Goal: Task Accomplishment & Management: Use online tool/utility

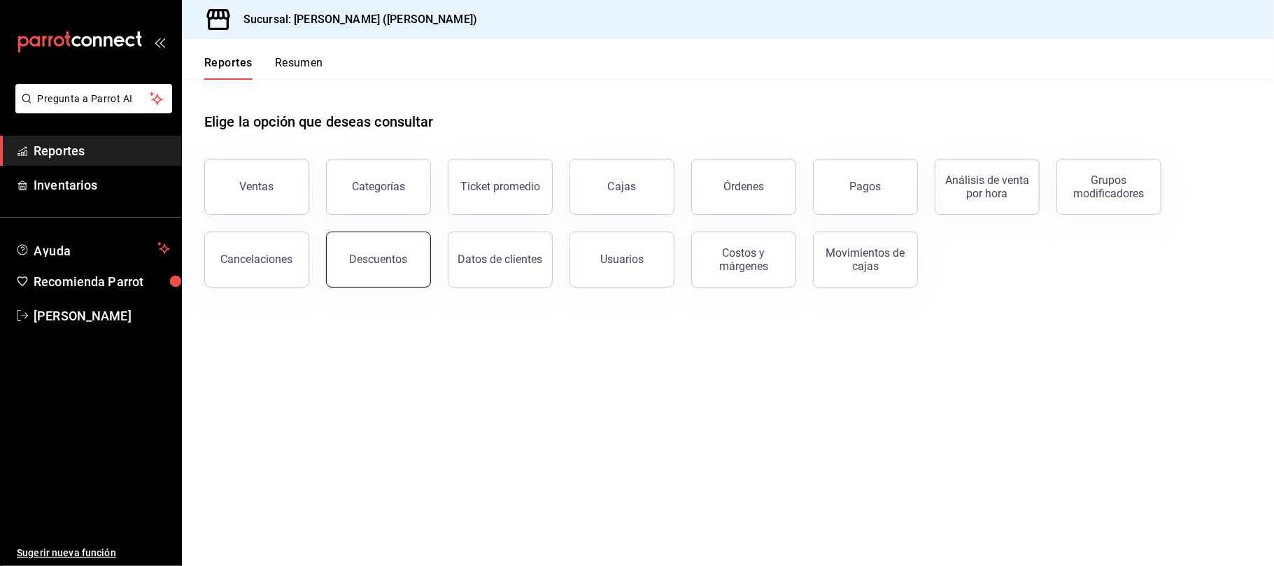
click at [379, 266] on button "Descuentos" at bounding box center [378, 260] width 105 height 56
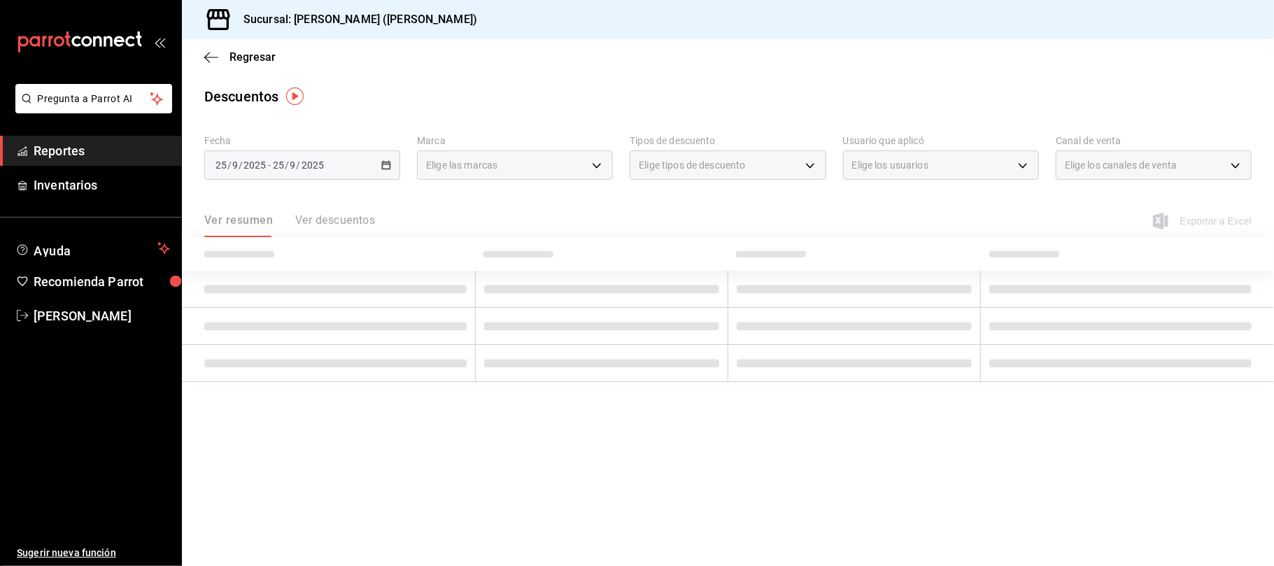
click at [325, 168] on div "2025-09-25 25 / 9 / 2025 - 2025-09-25 25 / 9 / 2025" at bounding box center [302, 164] width 196 height 29
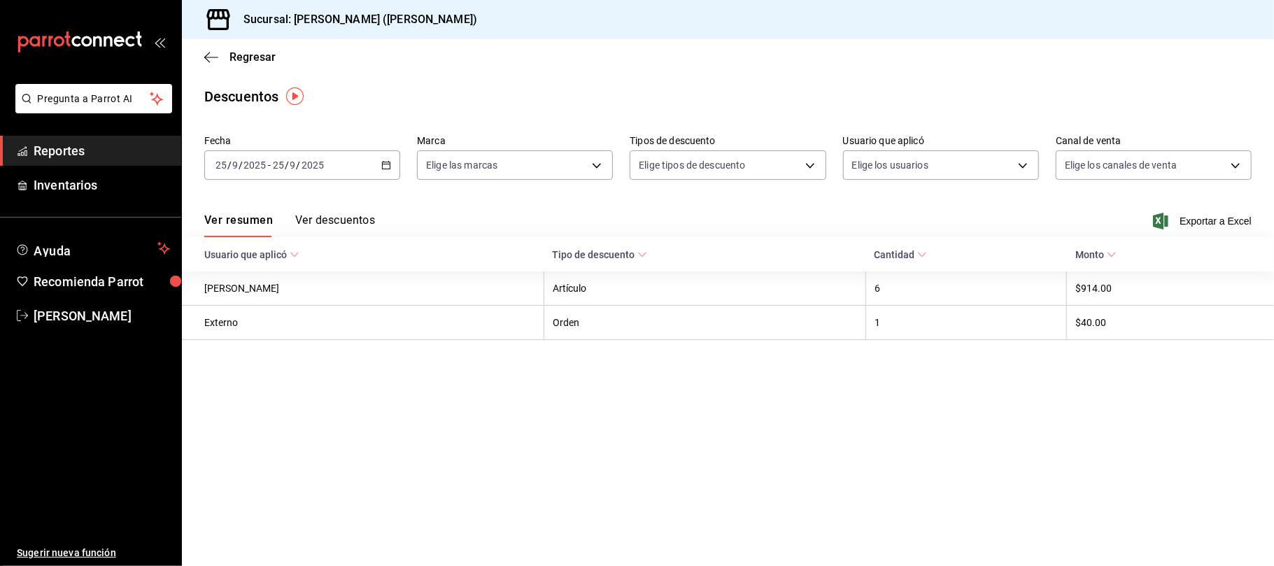
click at [328, 168] on div "2025-09-25 25 / 9 / 2025 - 2025-09-25 25 / 9 / 2025" at bounding box center [302, 164] width 196 height 29
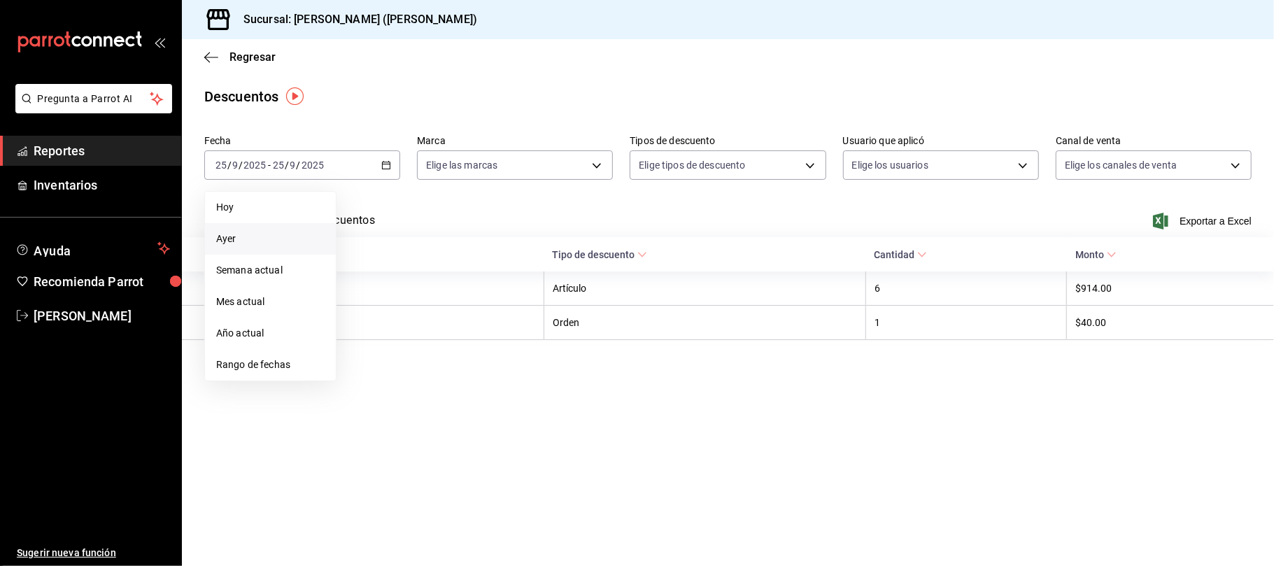
click at [260, 230] on li "Ayer" at bounding box center [270, 238] width 131 height 31
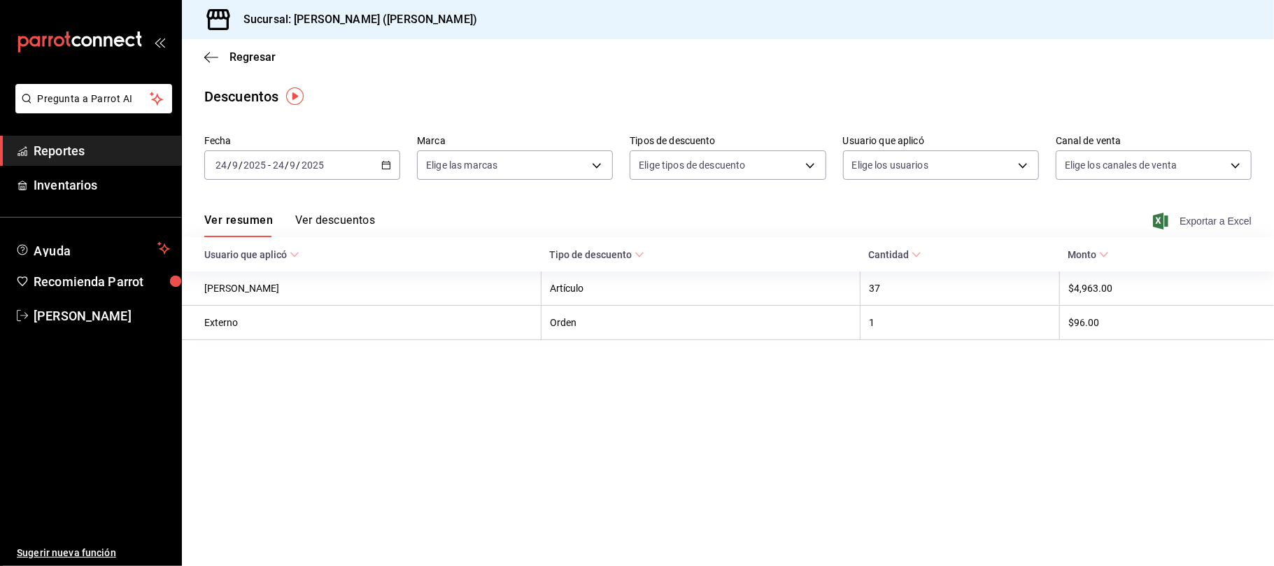
click at [1216, 225] on span "Exportar a Excel" at bounding box center [1204, 221] width 96 height 17
click at [272, 62] on span "Regresar" at bounding box center [252, 56] width 46 height 13
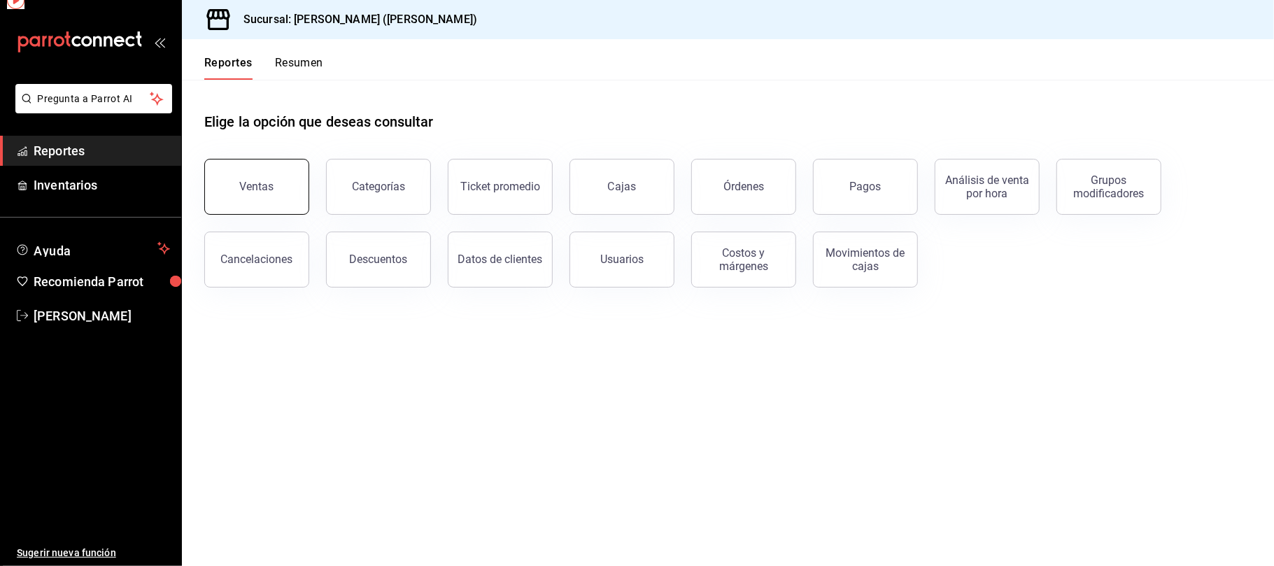
drag, startPoint x: 267, startPoint y: 147, endPoint x: 261, endPoint y: 162, distance: 16.4
click at [264, 150] on div "Ventas" at bounding box center [249, 178] width 122 height 73
click at [259, 172] on button "Ventas" at bounding box center [256, 187] width 105 height 56
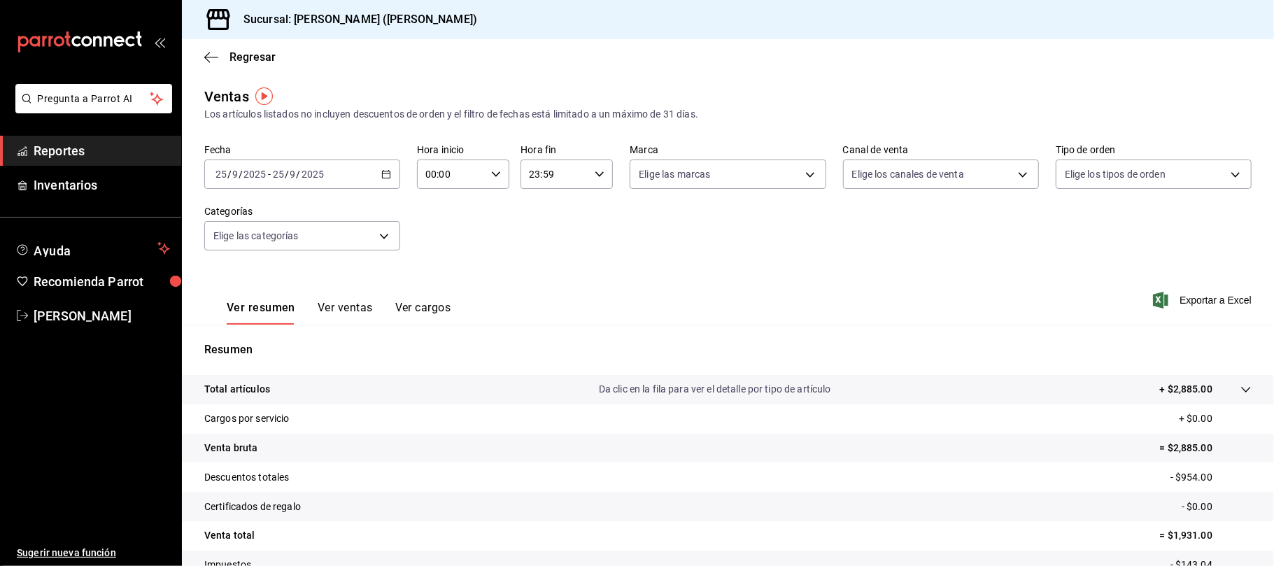
click at [362, 178] on div "2025-09-25 25 / 9 / 2025 - 2025-09-25 25 / 9 / 2025" at bounding box center [302, 174] width 196 height 29
click at [292, 239] on li "Ayer" at bounding box center [270, 247] width 131 height 31
click at [954, 155] on div "Elige los canales de venta" at bounding box center [941, 171] width 196 height 35
click at [950, 167] on body "Pregunta a Parrot AI Reportes Inventarios Ayuda Recomienda Parrot Catalina Eliz…" at bounding box center [637, 283] width 1274 height 566
click at [917, 306] on span "Uber Eats" at bounding box center [947, 306] width 148 height 15
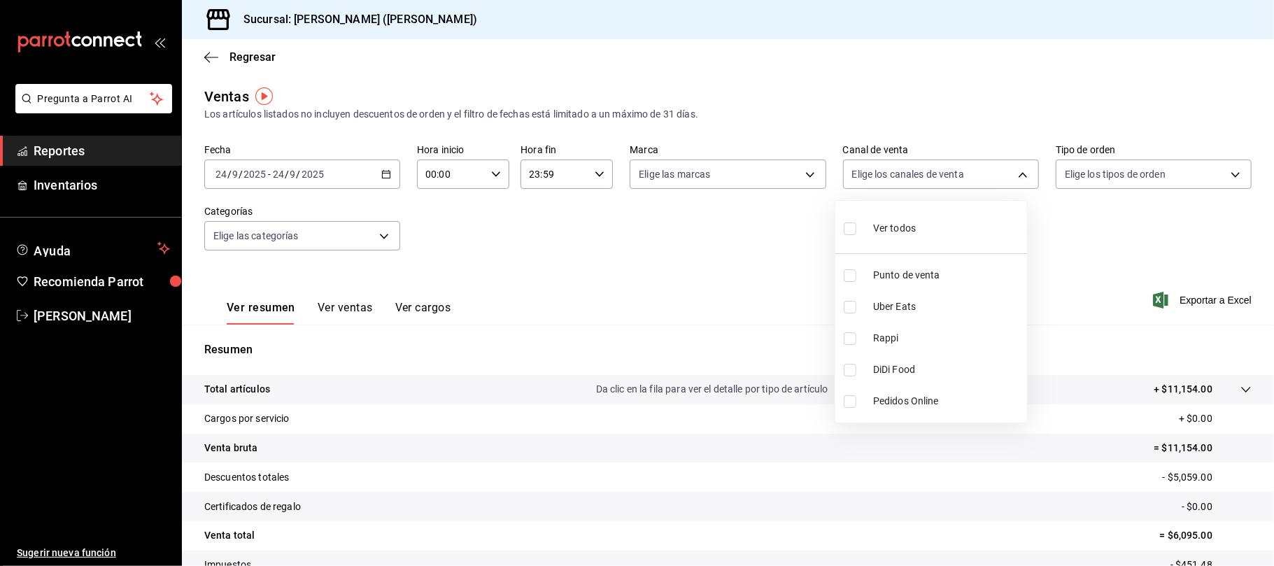
type input "UBER_EATS"
checkbox input "true"
click at [904, 329] on li "Rappi" at bounding box center [931, 338] width 192 height 31
type input "UBER_EATS,RAPPI"
checkbox input "true"
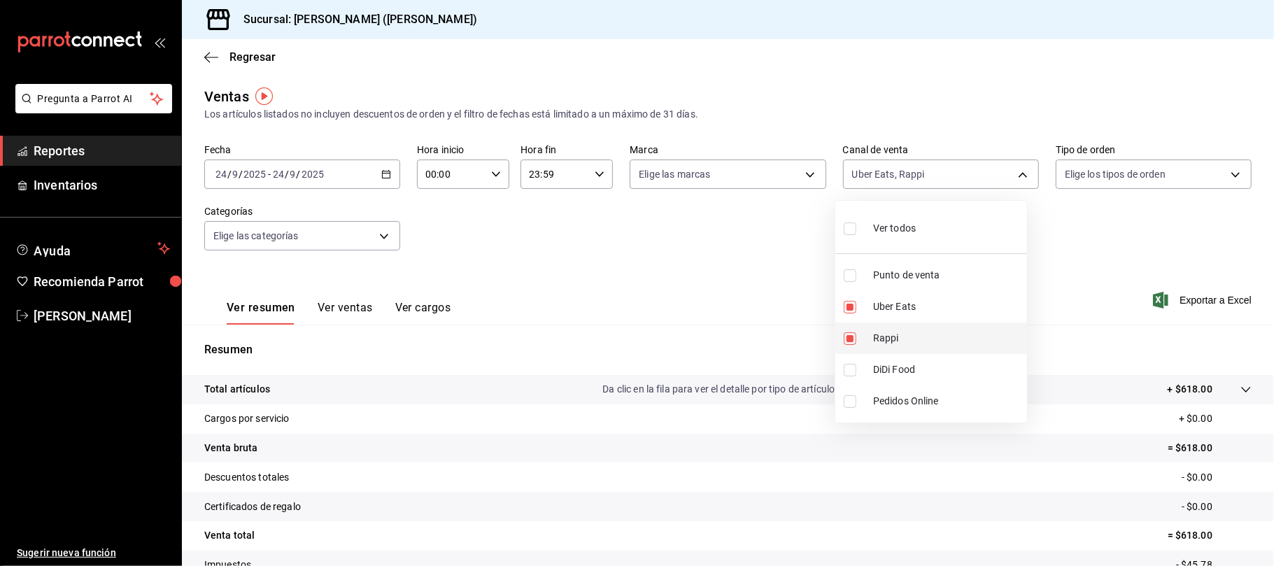
click at [885, 336] on span "Rappi" at bounding box center [947, 338] width 148 height 15
type input "UBER_EATS,RAPPI"
checkbox input "true"
click at [896, 371] on span "DiDi Food" at bounding box center [947, 369] width 148 height 15
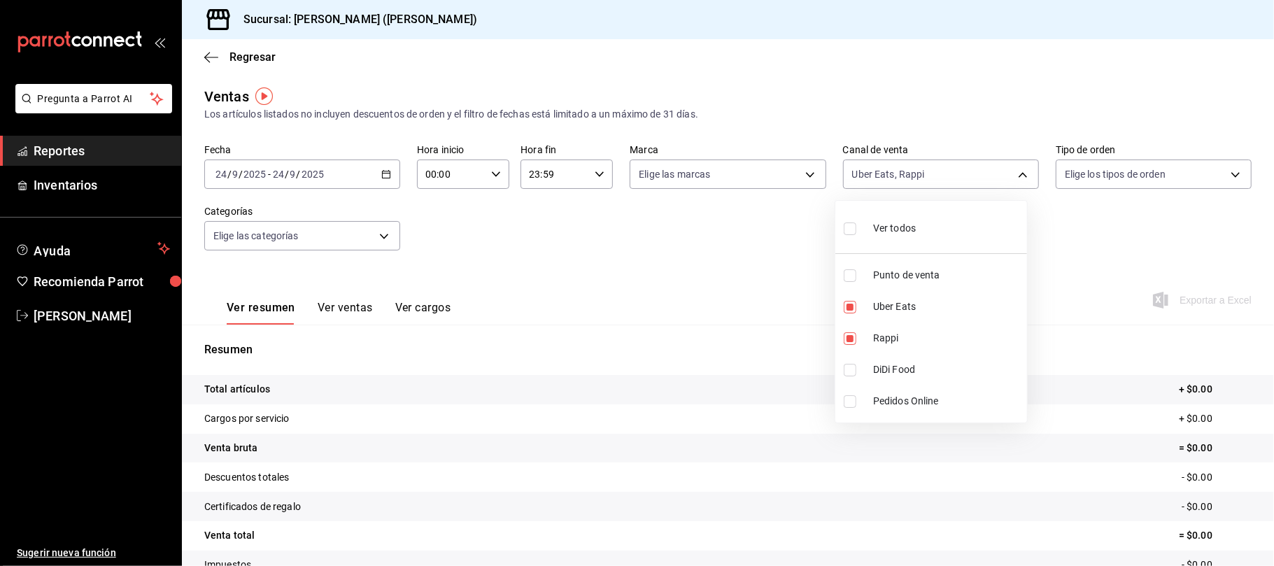
type input "UBER_EATS,RAPPI,DIDI_FOOD"
checkbox input "true"
click at [695, 274] on div at bounding box center [637, 283] width 1274 height 566
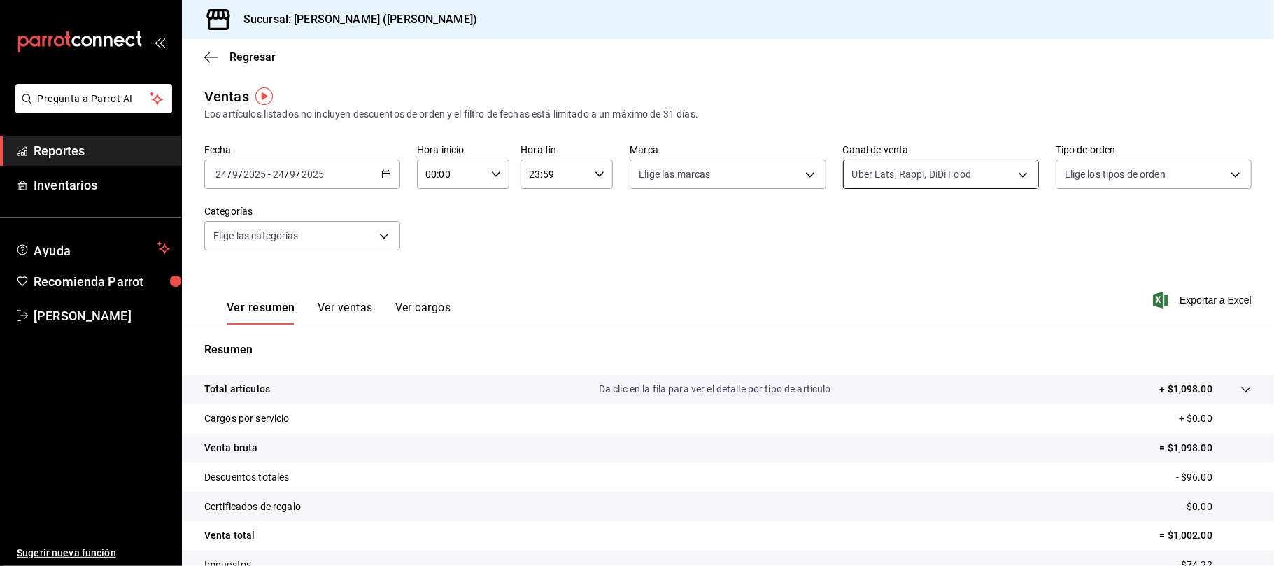
click at [980, 167] on body "Pregunta a Parrot AI Reportes Inventarios Ayuda Recomienda Parrot Catalina Eliz…" at bounding box center [637, 283] width 1274 height 566
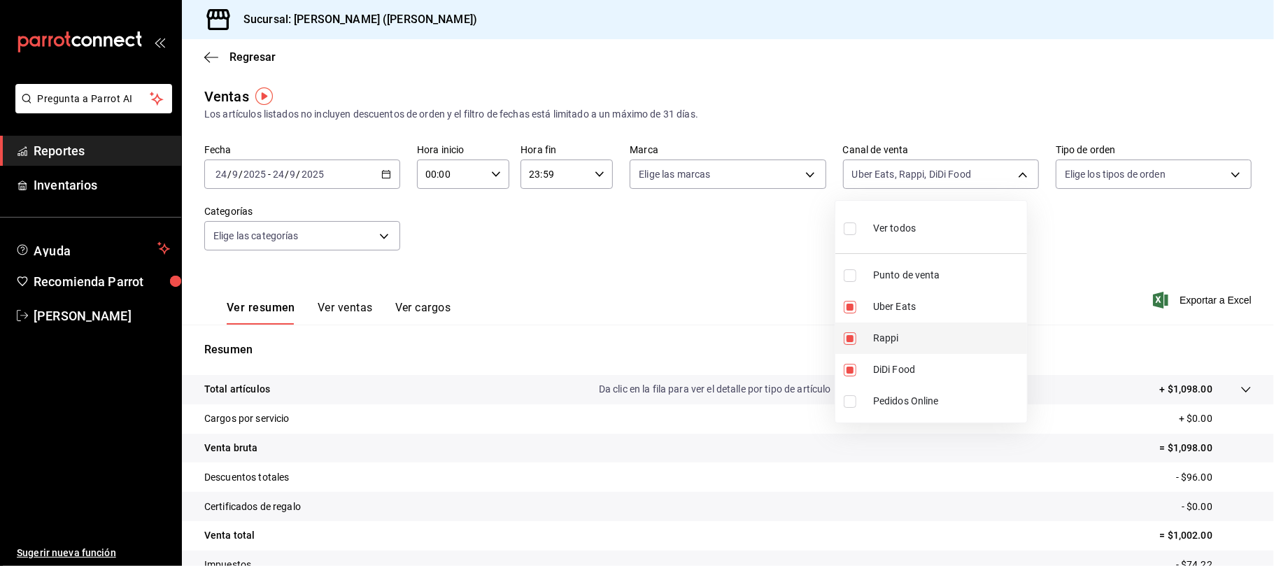
click at [897, 339] on span "Rappi" at bounding box center [947, 338] width 148 height 15
type input "UBER_EATS,DIDI_FOOD"
checkbox input "false"
click at [905, 312] on span "Uber Eats" at bounding box center [947, 306] width 148 height 15
type input "DIDI_FOOD"
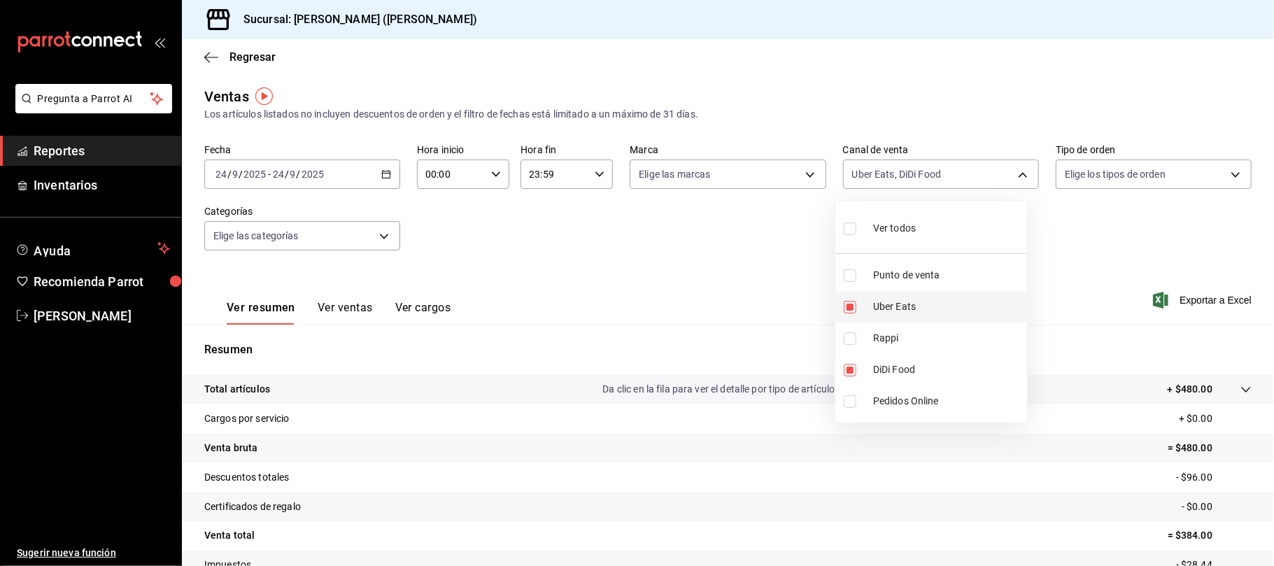
checkbox input "false"
click at [905, 364] on span "DiDi Food" at bounding box center [947, 369] width 148 height 15
checkbox input "false"
click at [905, 364] on span "DiDi Food" at bounding box center [947, 369] width 148 height 15
type input "DIDI_FOOD"
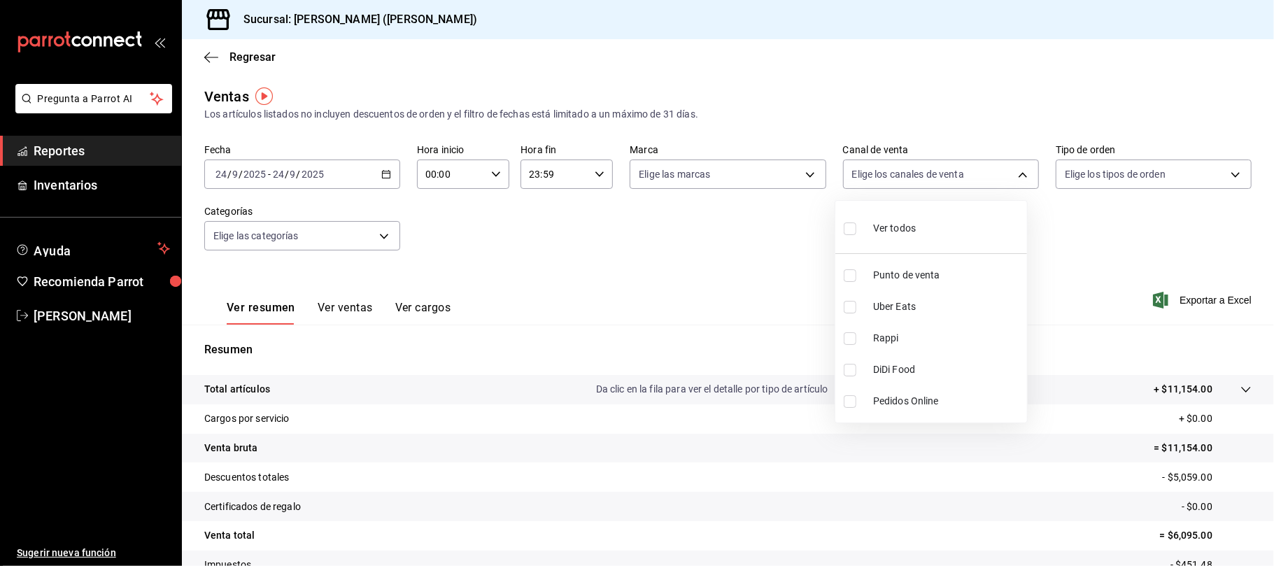
checkbox input "true"
click at [905, 364] on span "DiDi Food" at bounding box center [947, 369] width 148 height 15
checkbox input "false"
click at [908, 367] on ul "Ver todos Punto de venta Uber Eats Rappi DiDi Food Pedidos Online" at bounding box center [931, 312] width 192 height 222
click at [908, 367] on span "DiDi Food" at bounding box center [947, 369] width 148 height 15
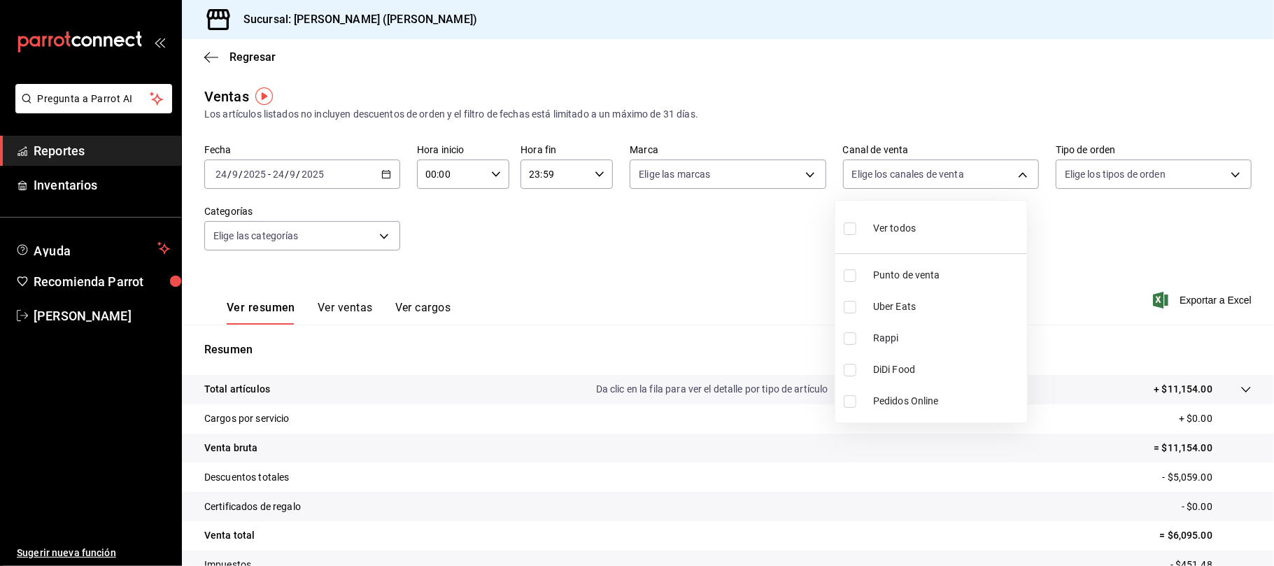
type input "DIDI_FOOD"
checkbox input "true"
click at [913, 341] on span "Rappi" at bounding box center [947, 338] width 148 height 15
type input "DIDI_FOOD,RAPPI"
checkbox input "true"
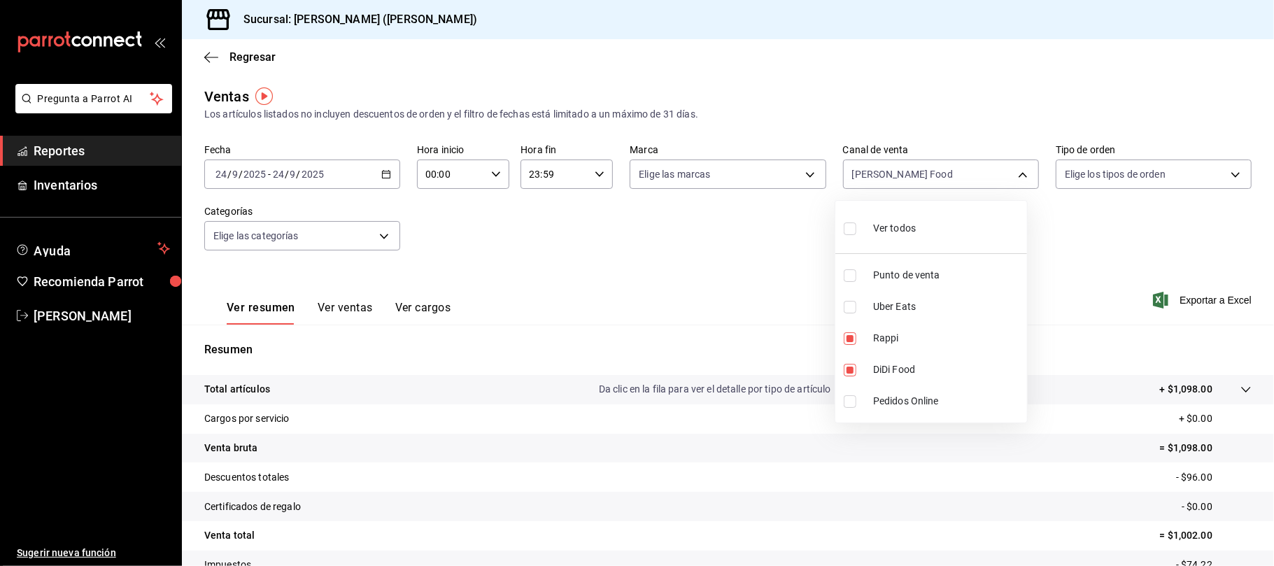
click at [926, 298] on li "Uber Eats" at bounding box center [931, 306] width 192 height 31
type input "DIDI_FOOD,RAPPI,UBER_EATS"
checkbox input "true"
click at [600, 261] on div at bounding box center [637, 283] width 1274 height 566
click at [318, 306] on button "Ver ventas" at bounding box center [345, 313] width 55 height 24
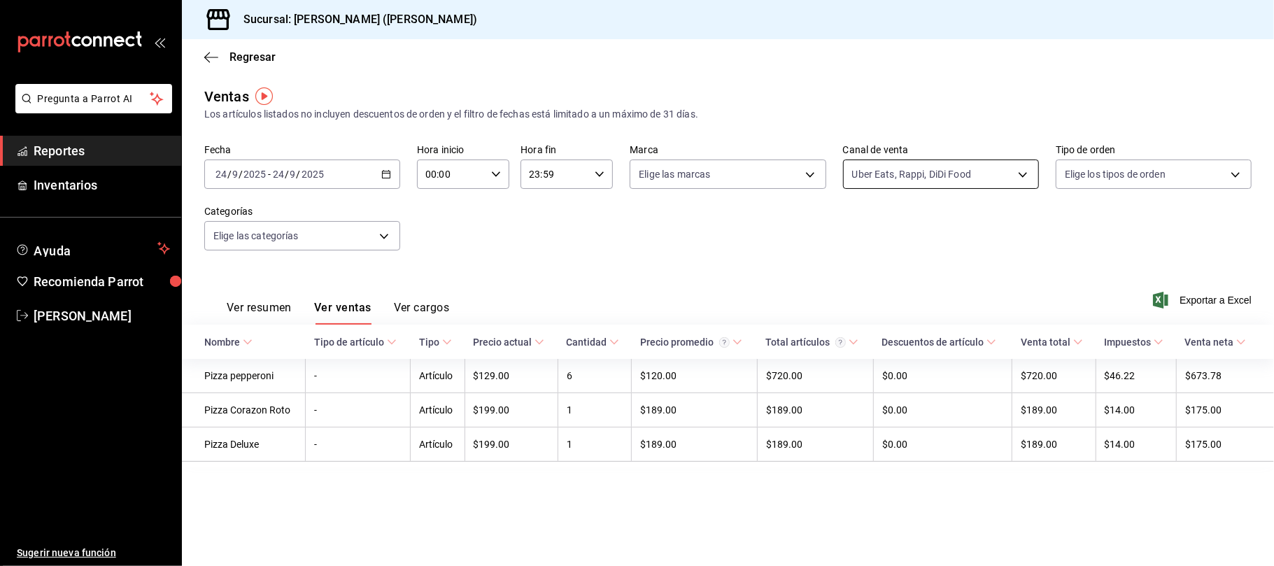
click at [916, 168] on body "Pregunta a Parrot AI Reportes Inventarios Ayuda Recomienda Parrot Catalina Eliz…" at bounding box center [637, 283] width 1274 height 566
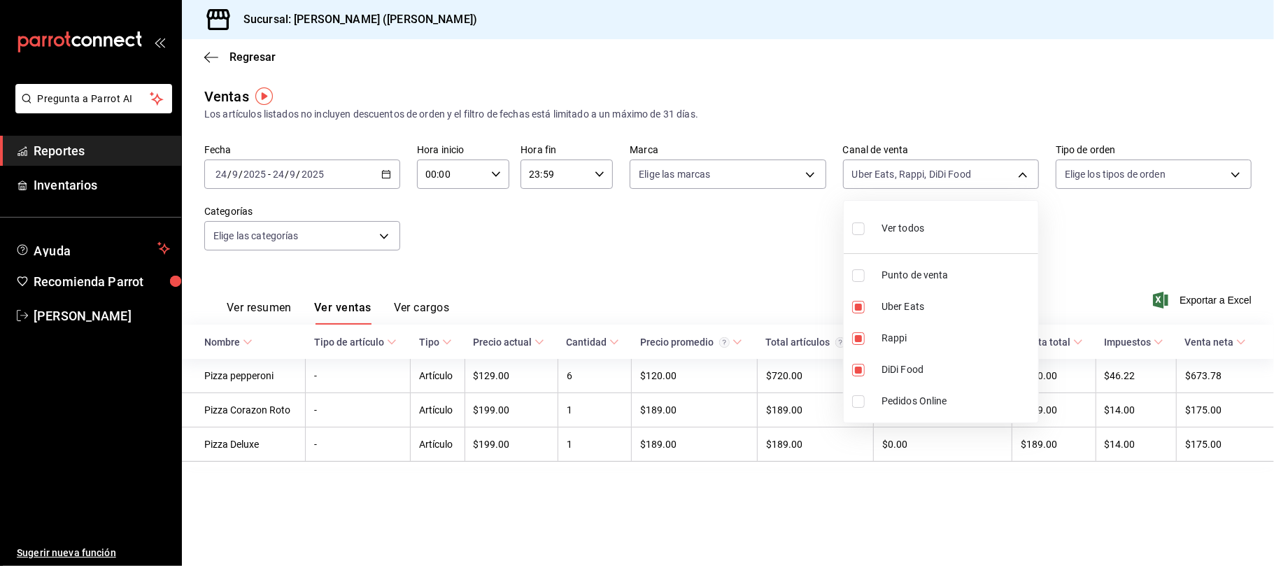
click at [921, 236] on div "Ver todos" at bounding box center [888, 227] width 72 height 30
type input "PARROT,UBER_EATS,RAPPI,DIDI_FOOD,ONLINE"
checkbox input "true"
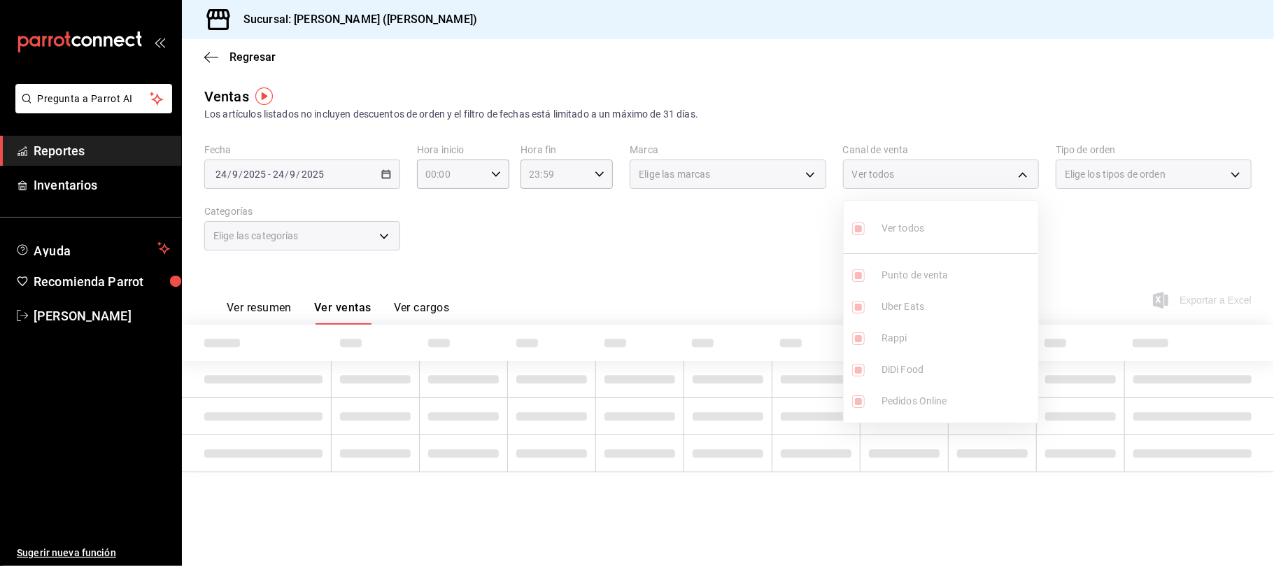
click at [921, 236] on ul "Ver todos Punto de venta Uber Eats Rappi DiDi Food Pedidos Online" at bounding box center [941, 312] width 195 height 222
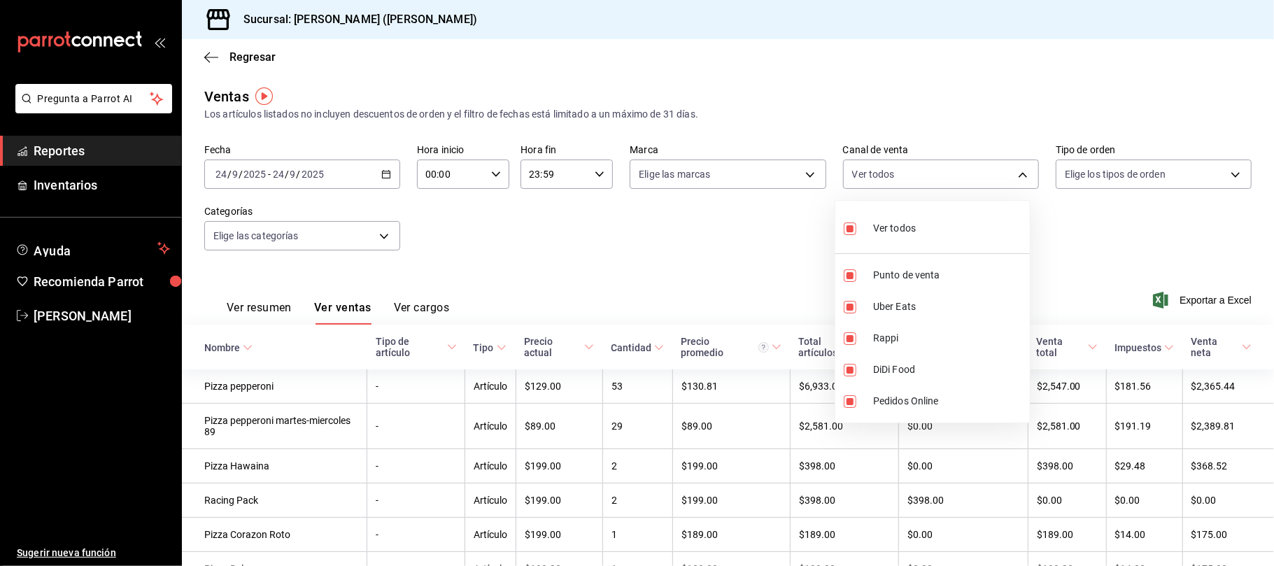
click at [921, 236] on li "Ver todos" at bounding box center [932, 226] width 195 height 41
checkbox input "false"
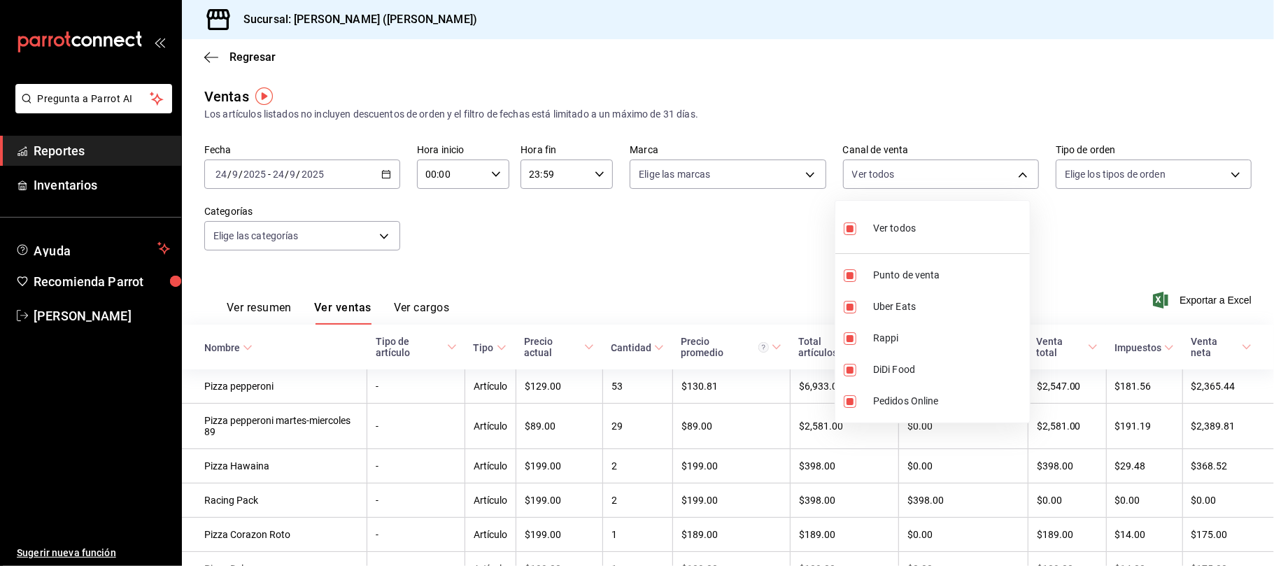
checkbox input "false"
click at [922, 275] on span "Punto de venta" at bounding box center [948, 275] width 151 height 15
type input "PARROT"
checkbox input "true"
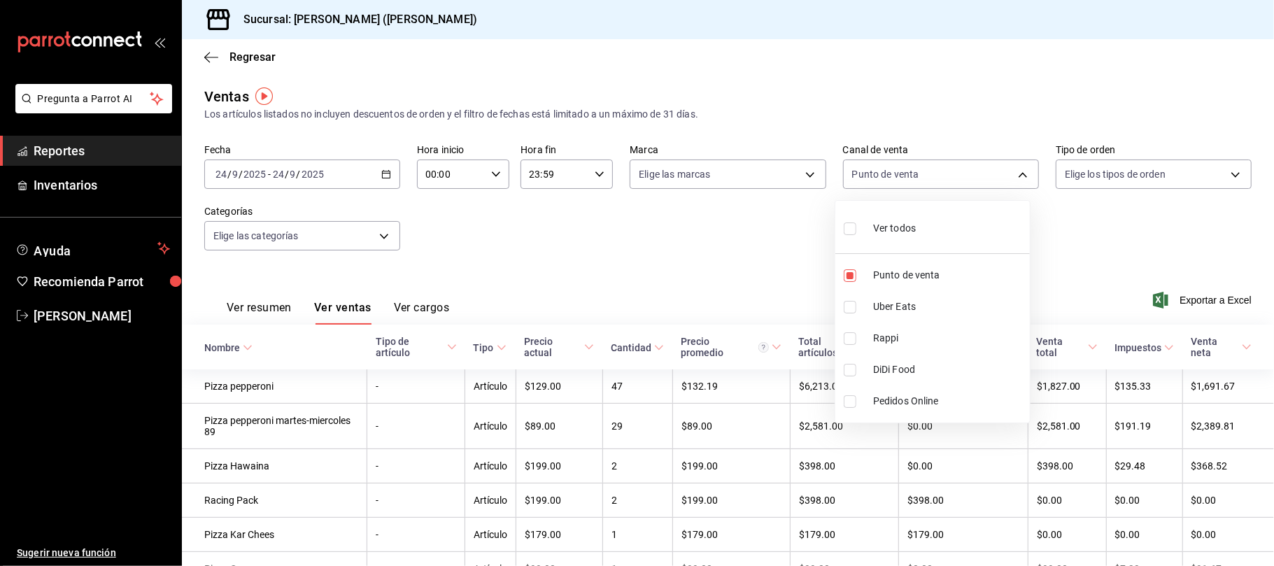
click at [667, 241] on div at bounding box center [637, 283] width 1274 height 566
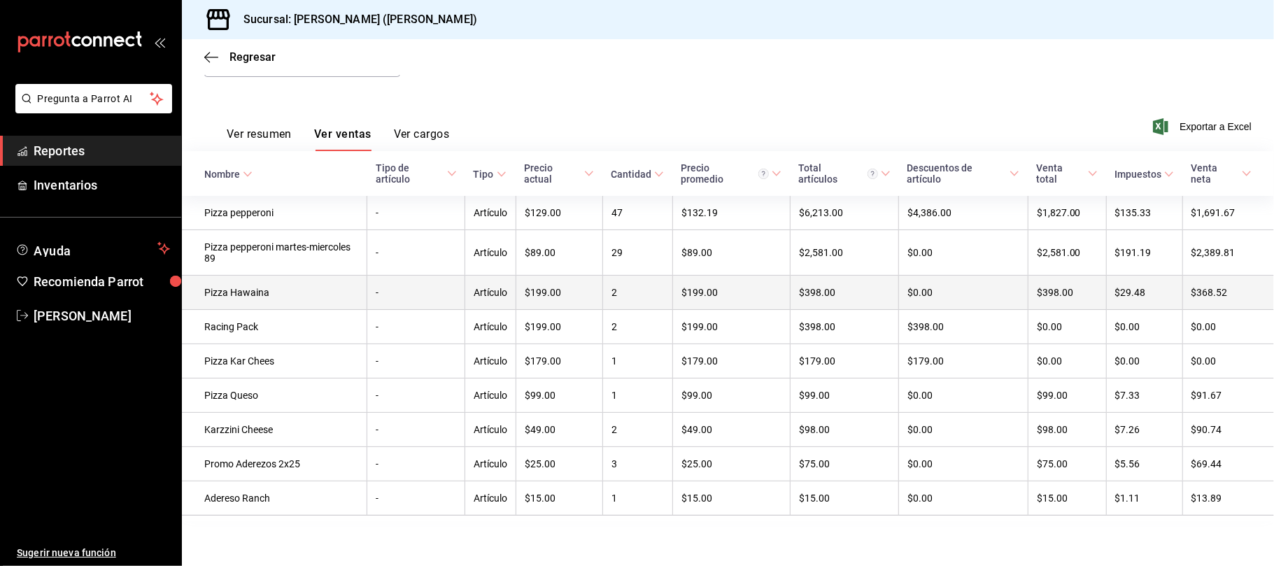
scroll to position [186, 0]
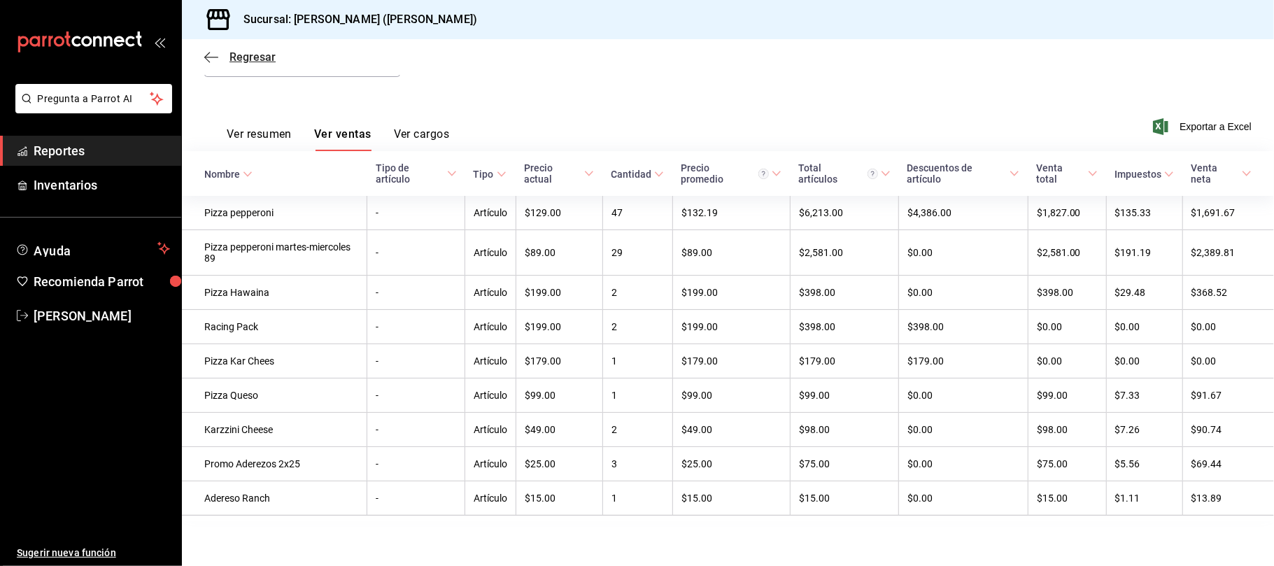
click at [256, 52] on span "Regresar" at bounding box center [252, 56] width 46 height 13
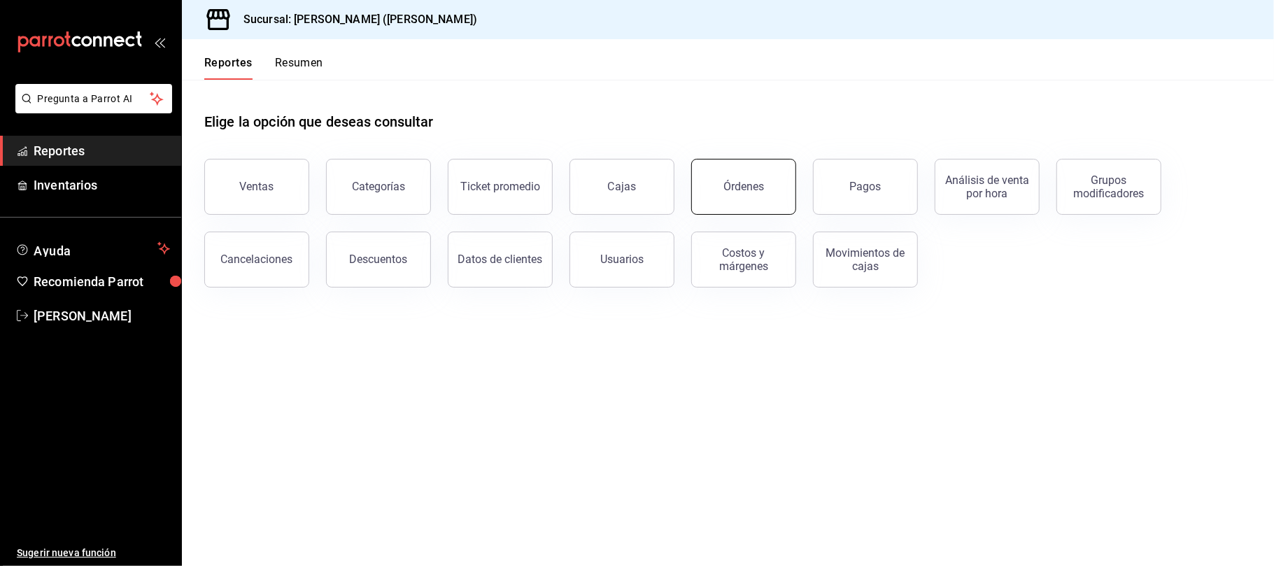
click at [723, 193] on button "Órdenes" at bounding box center [743, 187] width 105 height 56
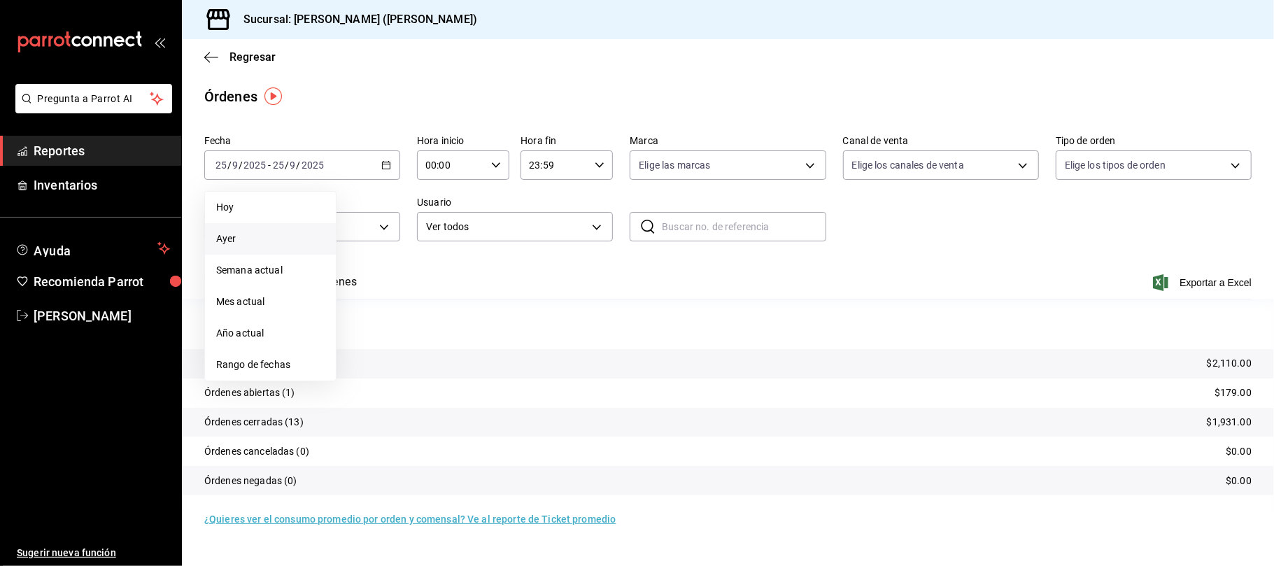
click at [269, 235] on span "Ayer" at bounding box center [270, 239] width 108 height 15
click at [1196, 285] on span "Exportar a Excel" at bounding box center [1204, 282] width 96 height 17
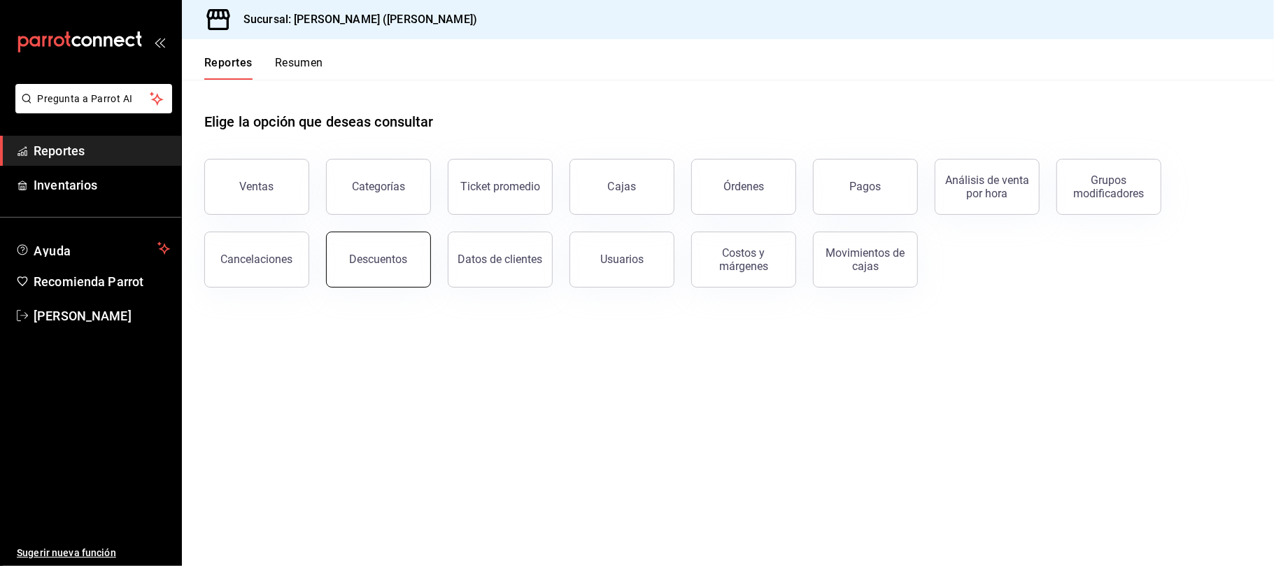
click at [412, 245] on button "Descuentos" at bounding box center [378, 260] width 105 height 56
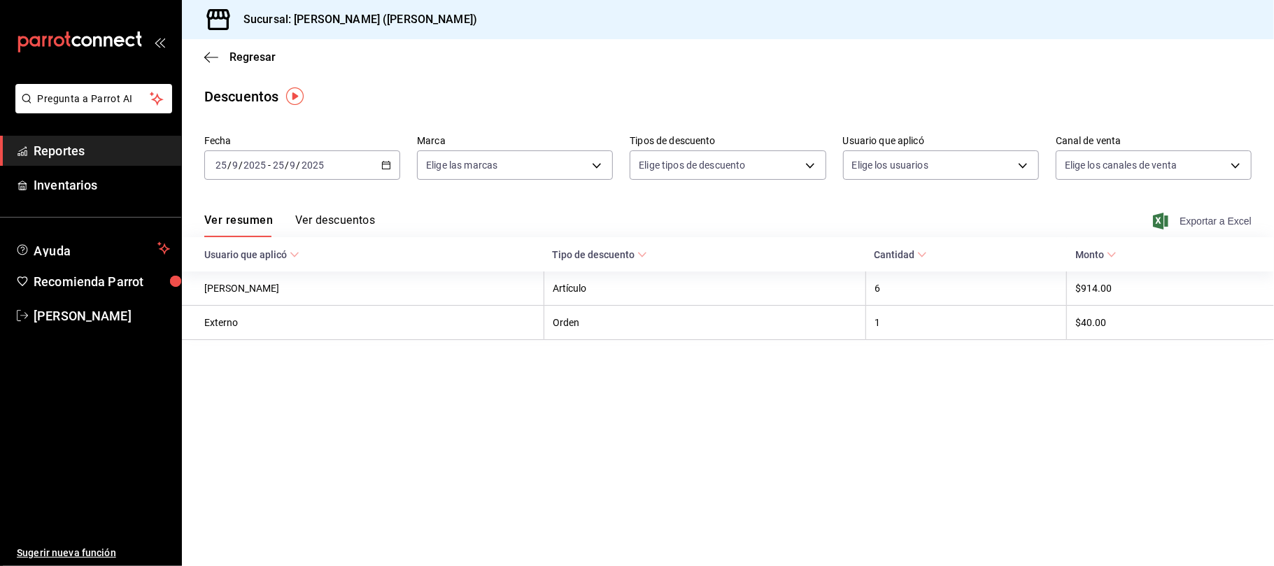
click at [1240, 222] on span "Exportar a Excel" at bounding box center [1204, 221] width 96 height 17
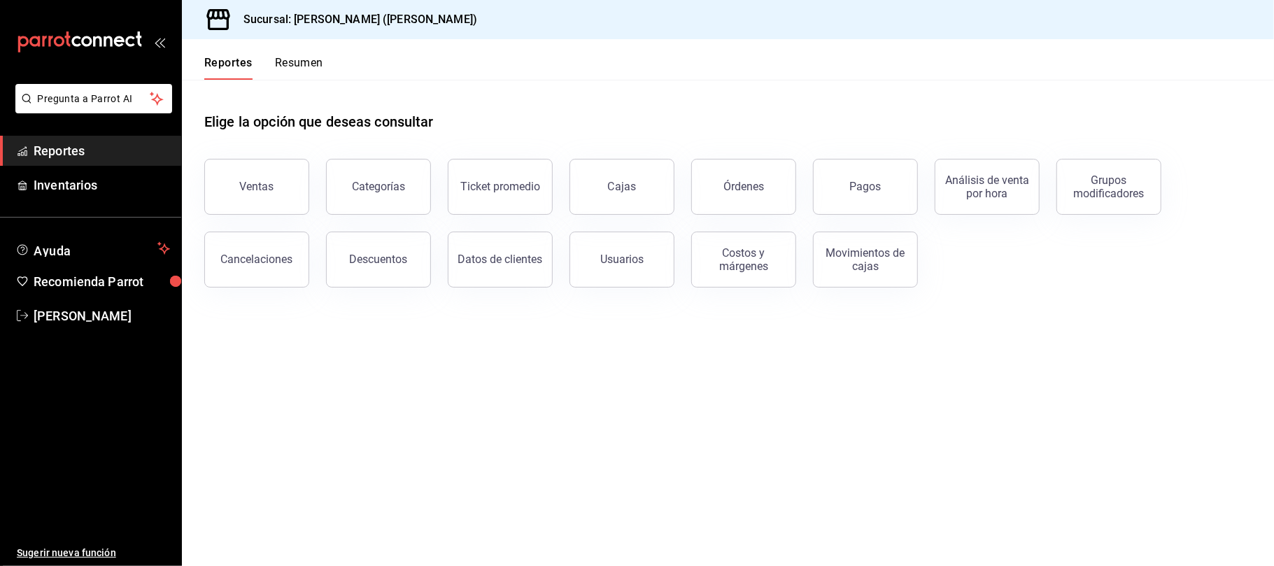
click at [400, 248] on button "Descuentos" at bounding box center [378, 260] width 105 height 56
